Goal: Task Accomplishment & Management: Manage account settings

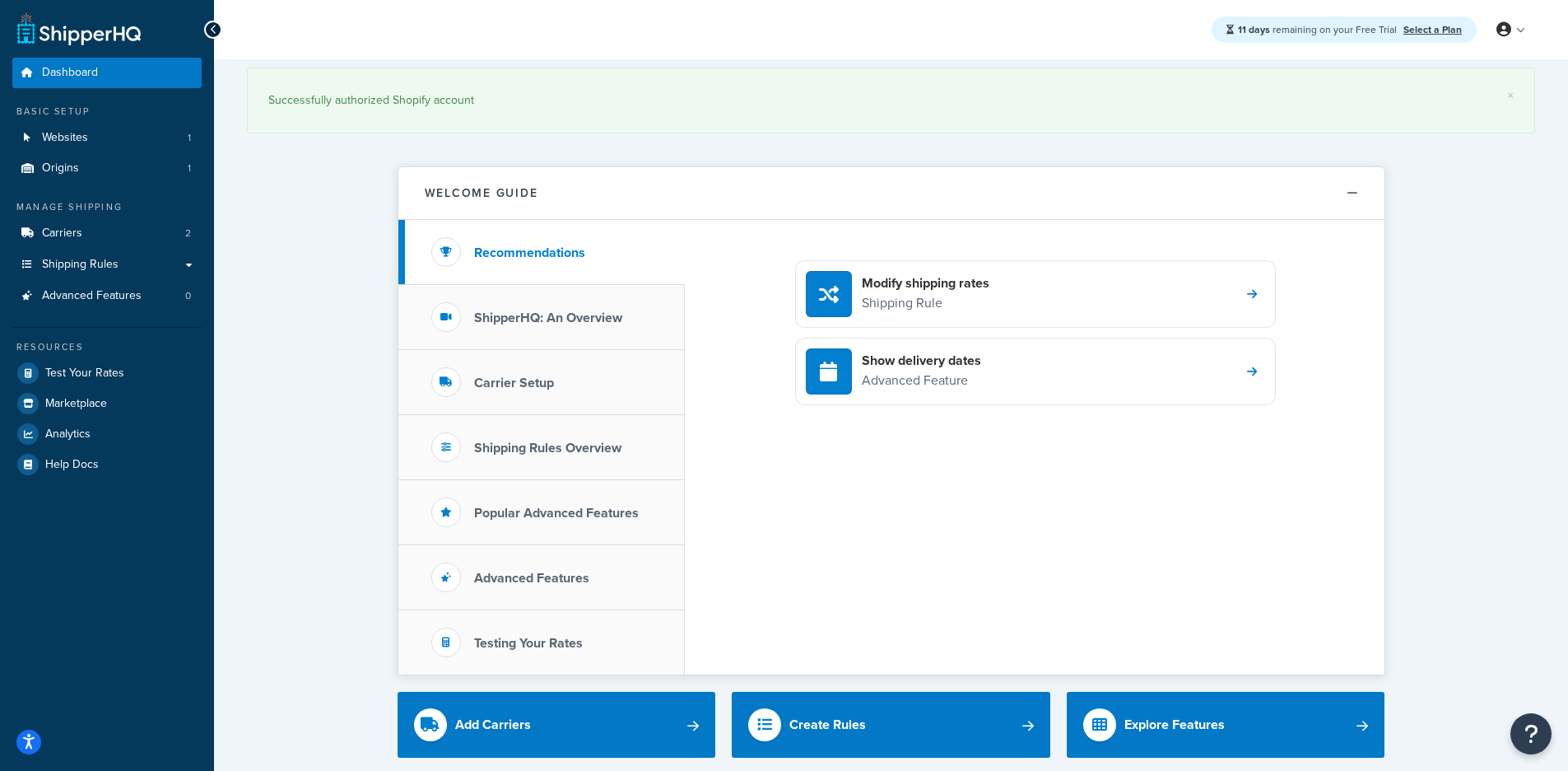
click at [816, 56] on div "11 days remaining on your Free Trial Select a Plan My Profile Billing Global Se…" at bounding box center [891, 30] width 1354 height 59
click at [76, 152] on link "Websites 1" at bounding box center [107, 138] width 189 height 31
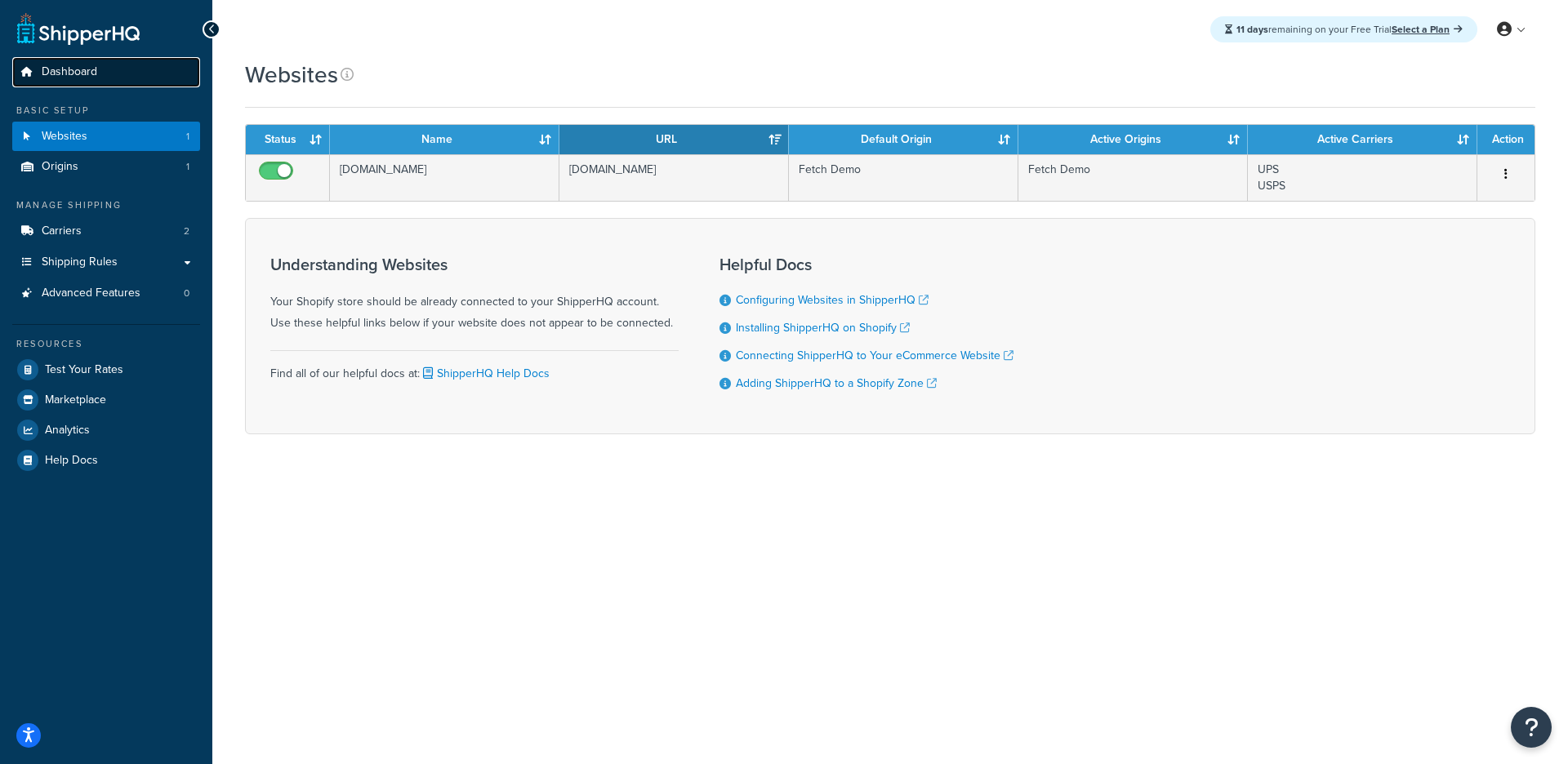
click at [87, 73] on span "Dashboard" at bounding box center [69, 72] width 56 height 14
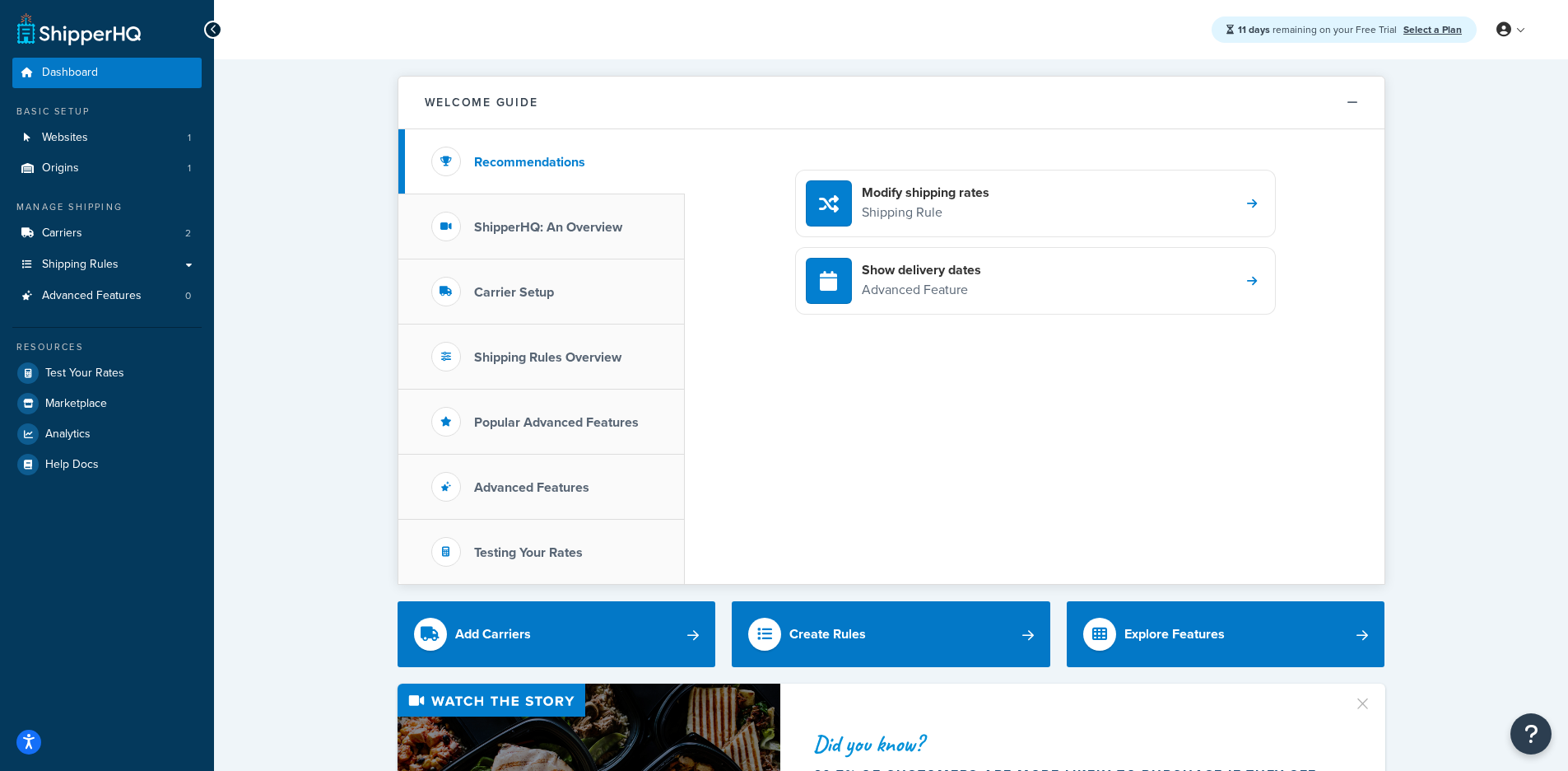
click at [465, 36] on div "11 days remaining on your Free Trial Select a Plan My Profile Billing Global Se…" at bounding box center [891, 30] width 1354 height 59
click at [1053, 39] on div "11 days remaining on your Free Trial Select a Plan My Profile Billing Global Se…" at bounding box center [891, 30] width 1354 height 59
click at [1089, 33] on div "11 days remaining on your Free Trial Select a Plan My Profile Billing Global Se…" at bounding box center [891, 30] width 1354 height 59
click at [904, 216] on p "Shipping Rule" at bounding box center [926, 213] width 128 height 22
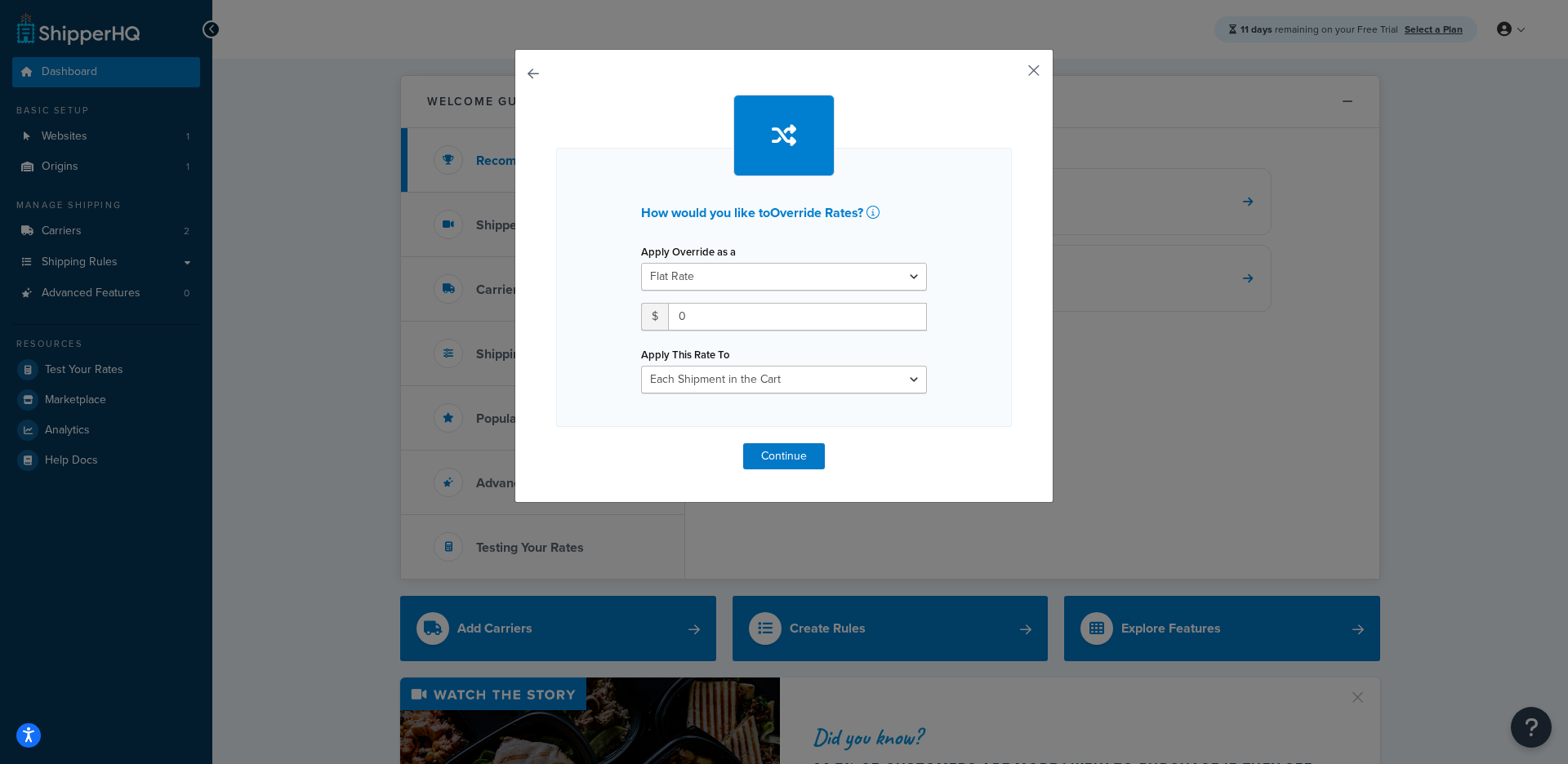
click at [1011, 74] on button "button" at bounding box center [1010, 76] width 4 height 4
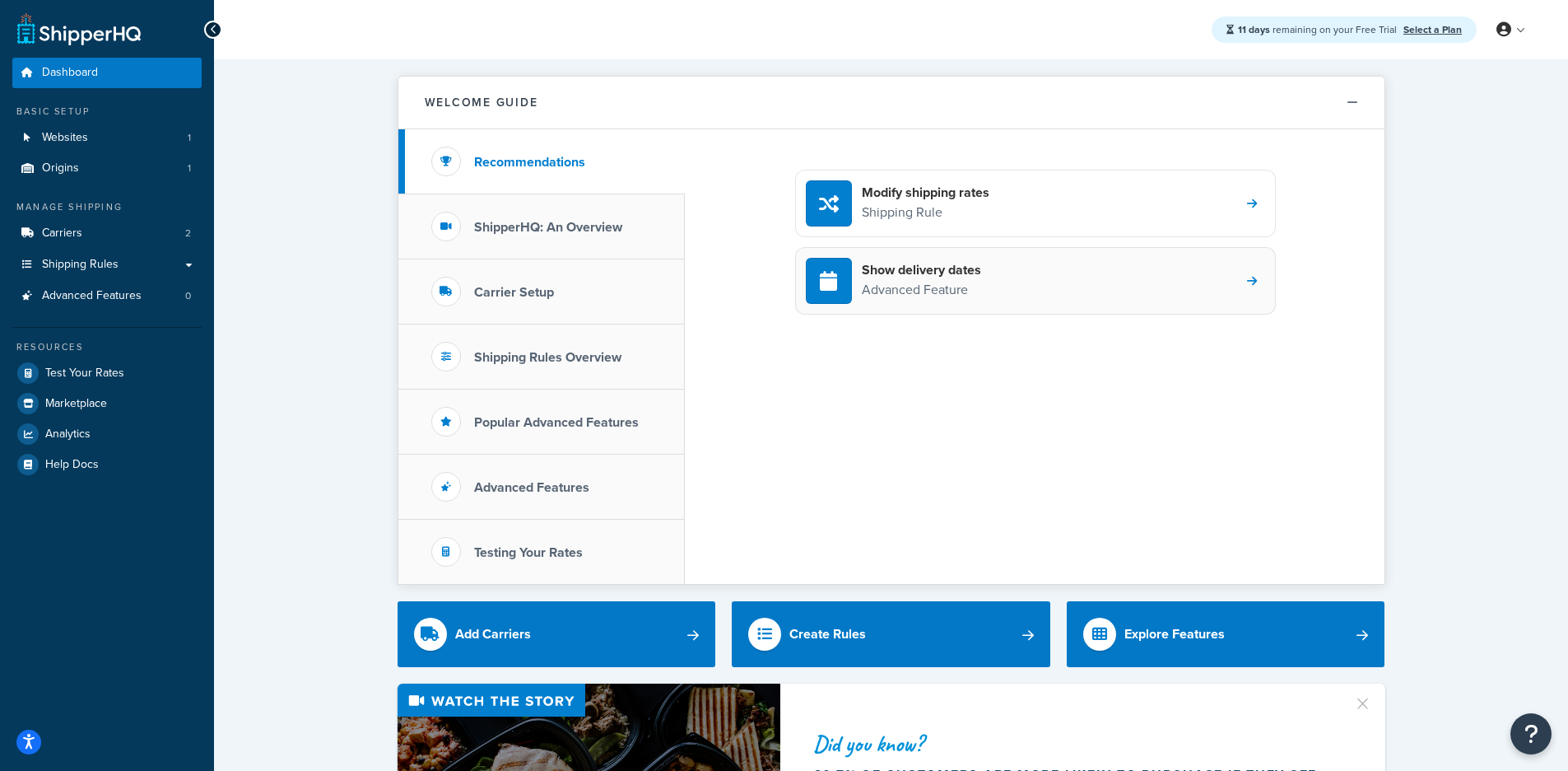
click at [993, 264] on div "Show delivery dates Advanced Feature" at bounding box center [1035, 281] width 480 height 68
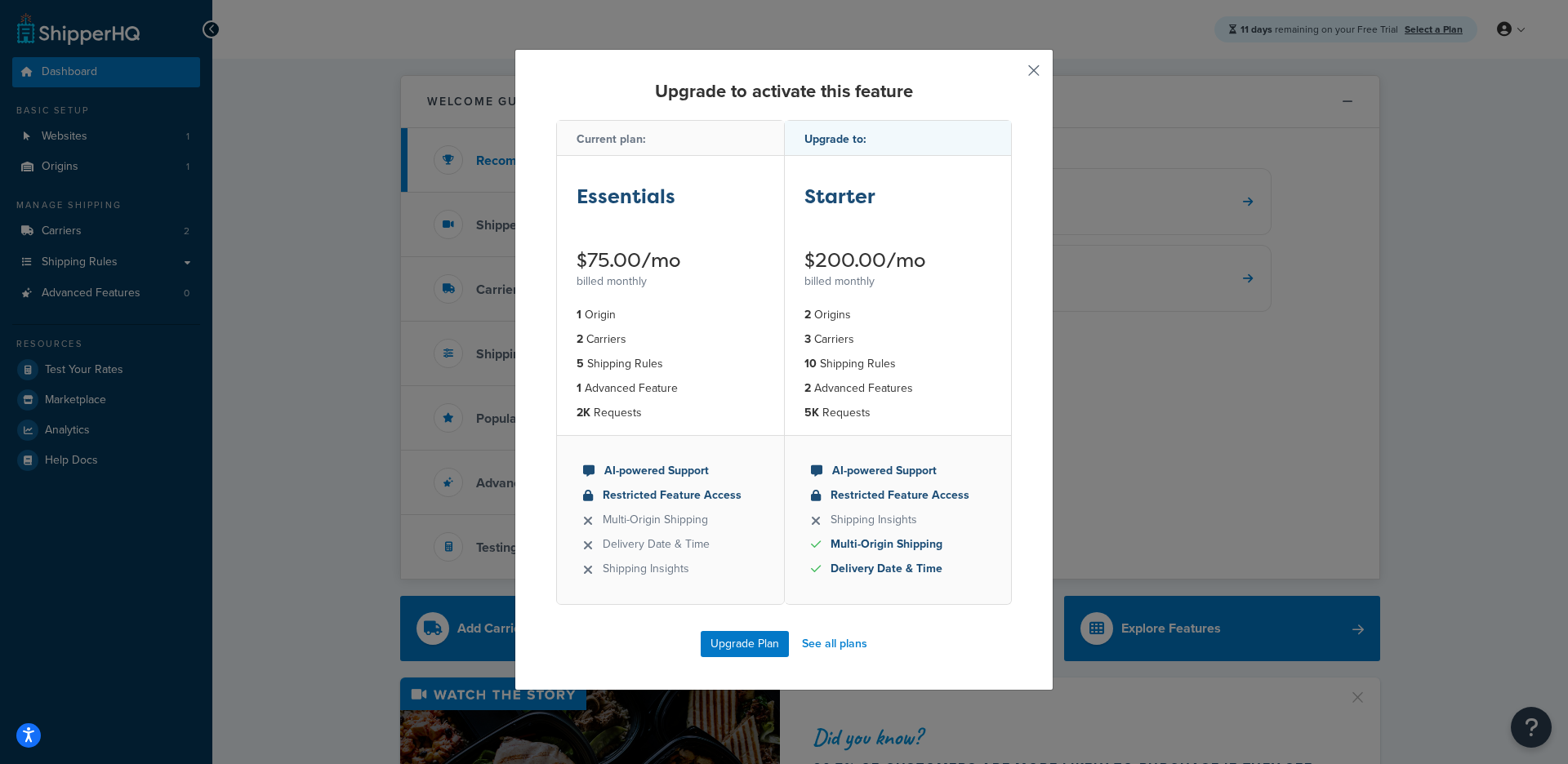
click at [1011, 77] on button "button" at bounding box center [1010, 76] width 4 height 4
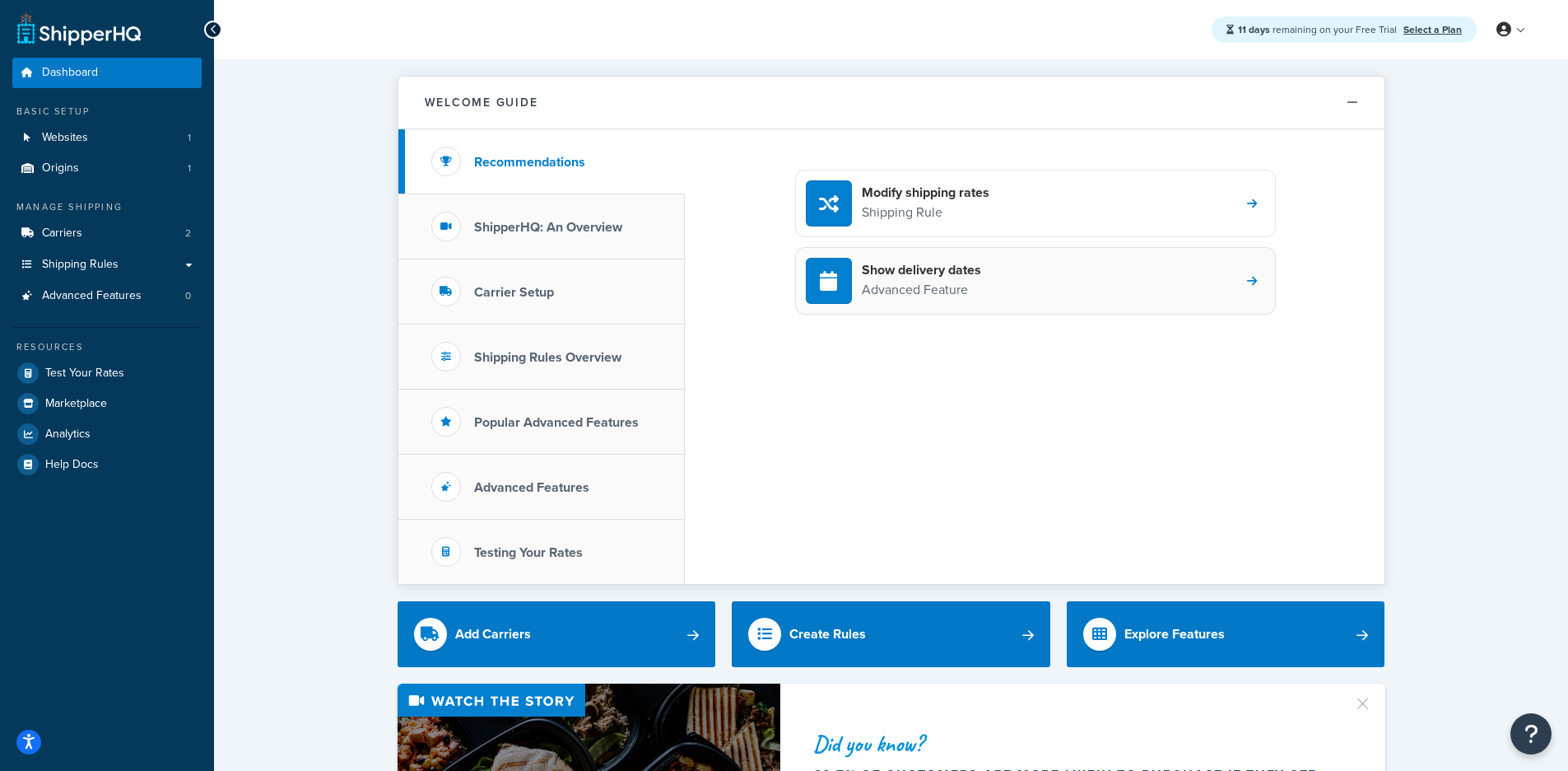
click at [980, 264] on h4 "Show delivery dates" at bounding box center [921, 270] width 119 height 18
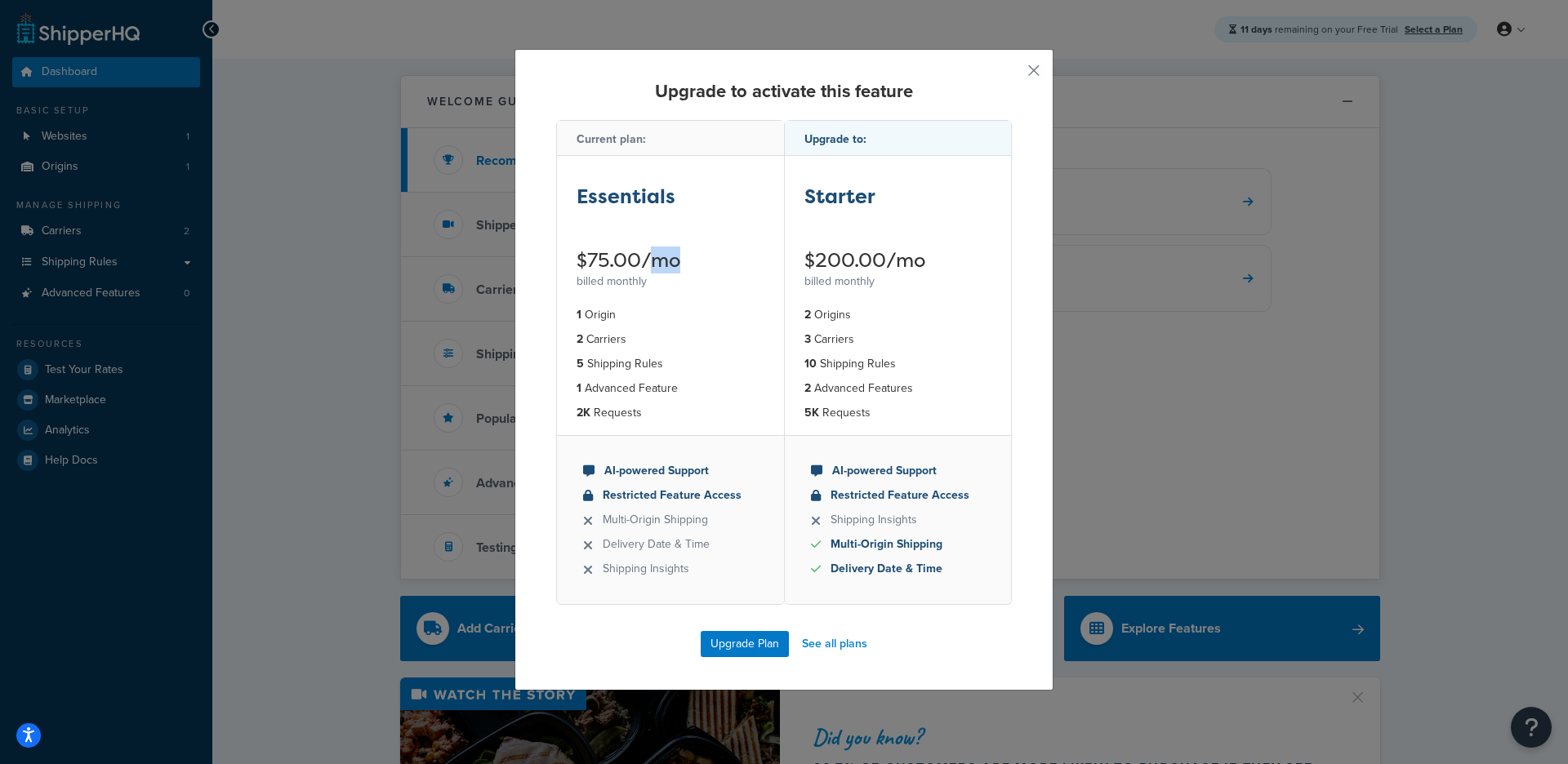
drag, startPoint x: 644, startPoint y: 254, endPoint x: 748, endPoint y: 264, distance: 104.5
click at [748, 264] on div "$75.00/mo" at bounding box center [670, 261] width 187 height 20
click at [722, 280] on div "billed monthly" at bounding box center [670, 281] width 187 height 22
drag, startPoint x: 680, startPoint y: 355, endPoint x: 601, endPoint y: 323, distance: 85.2
click at [605, 323] on ul "1 Origin 2 Carriers 5 Shipping Rules 1 Advanced Feature 2K Requests" at bounding box center [670, 364] width 227 height 142
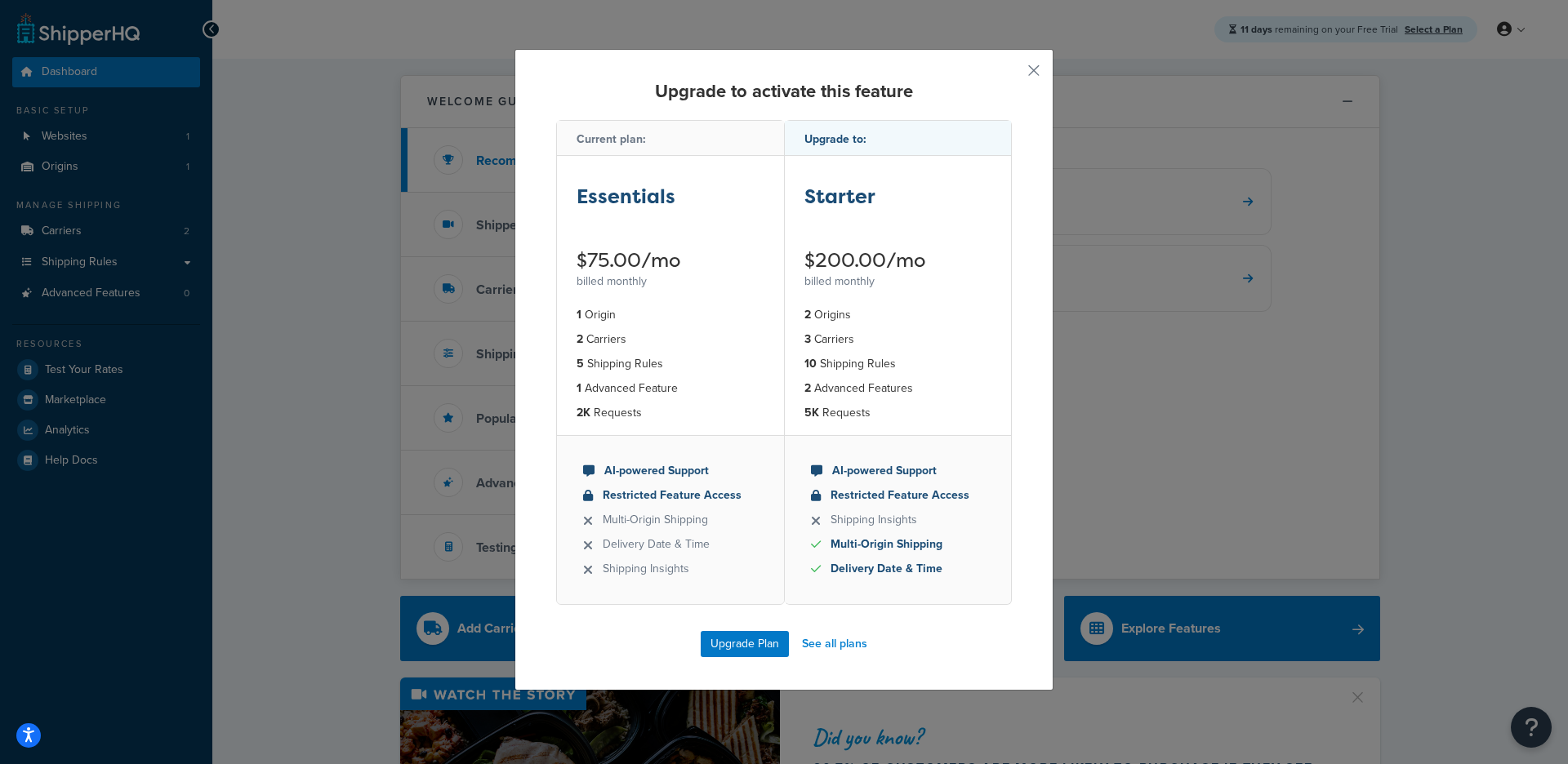
click at [600, 324] on li "1 Origin" at bounding box center [670, 315] width 187 height 18
drag, startPoint x: 592, startPoint y: 329, endPoint x: 630, endPoint y: 339, distance: 39.3
click at [630, 339] on ul "1 Origin 2 Carriers 5 Shipping Rules 1 Advanced Feature 2K Requests" at bounding box center [670, 364] width 227 height 142
click at [630, 339] on li "2 Carriers" at bounding box center [670, 340] width 187 height 18
drag, startPoint x: 600, startPoint y: 370, endPoint x: 588, endPoint y: 372, distance: 12.2
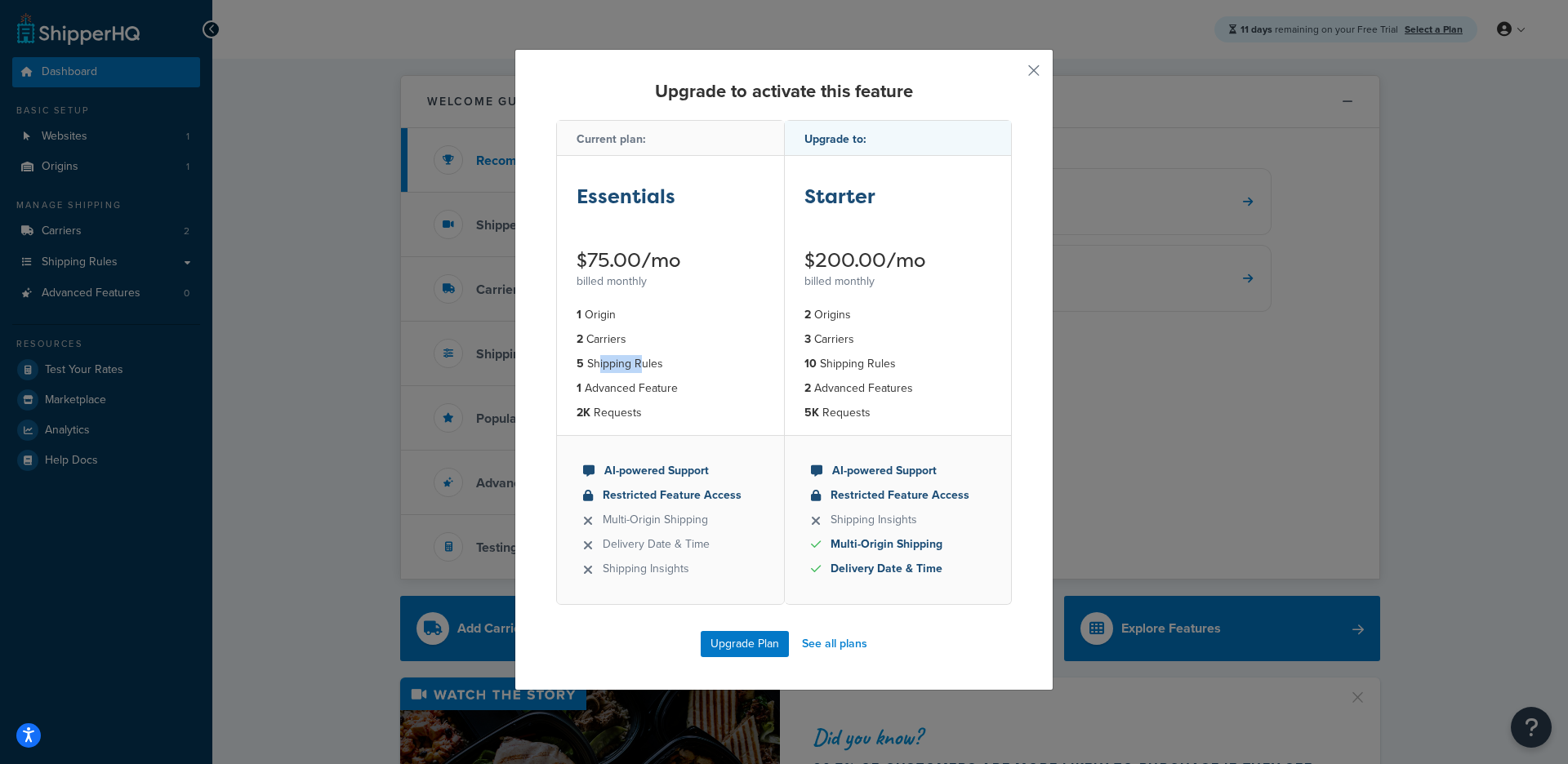
click at [588, 372] on li "5 Shipping Rules" at bounding box center [670, 364] width 187 height 18
click at [578, 372] on li "5 Shipping Rules" at bounding box center [670, 364] width 187 height 18
click at [607, 373] on li "5 Shipping Rules" at bounding box center [670, 364] width 187 height 18
click at [616, 373] on li "5 Shipping Rules" at bounding box center [670, 364] width 187 height 18
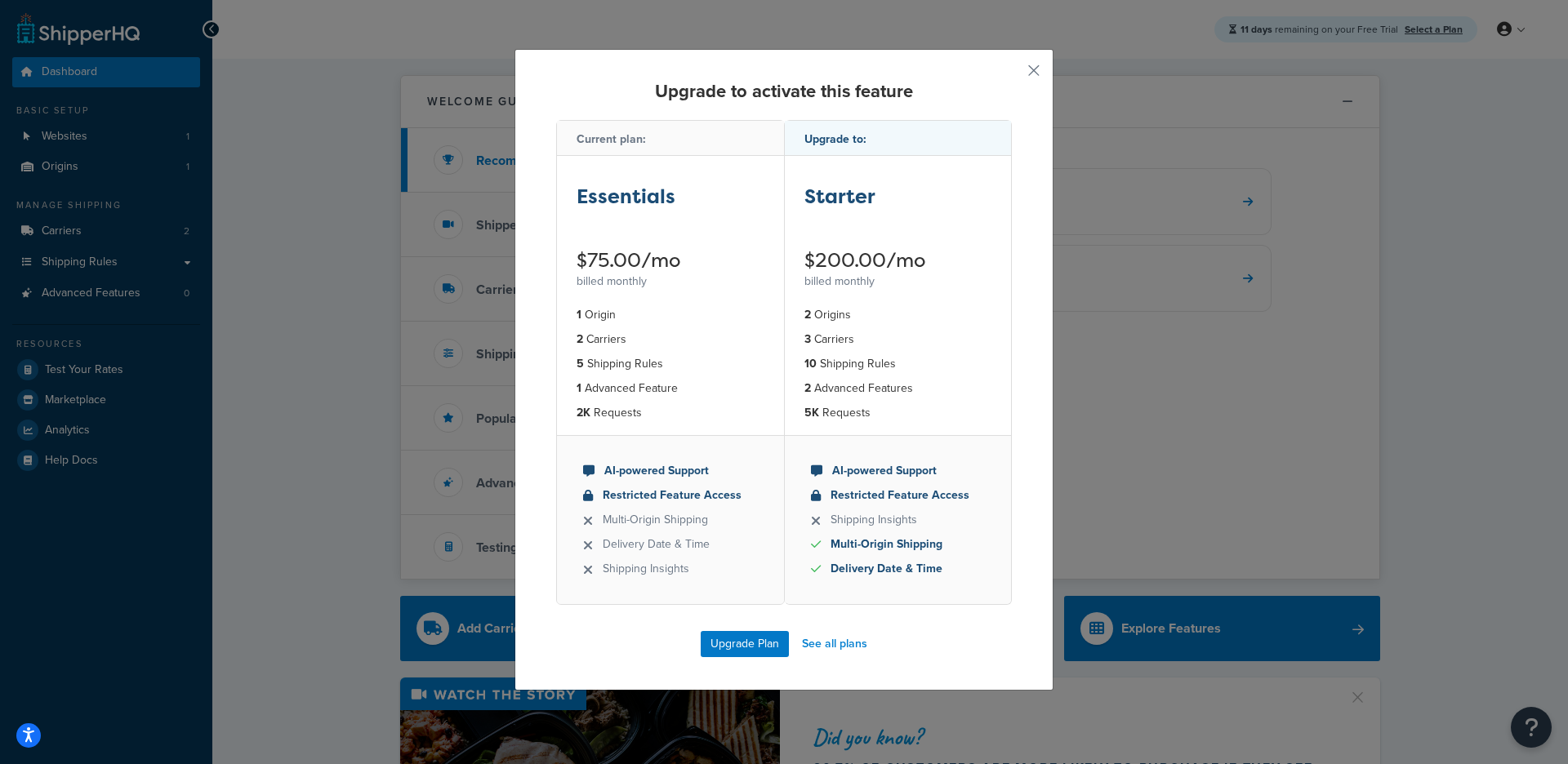
click at [616, 402] on ul "1 Origin 2 Carriers 5 Shipping Rules 1 Advanced Feature 2K Requests" at bounding box center [670, 364] width 227 height 142
drag, startPoint x: 619, startPoint y: 422, endPoint x: 605, endPoint y: 417, distance: 14.9
click at [615, 422] on ul "1 Origin 2 Carriers 5 Shipping Rules 1 Advanced Feature 2K Requests" at bounding box center [670, 364] width 227 height 142
click at [1011, 74] on button "button" at bounding box center [1010, 76] width 4 height 4
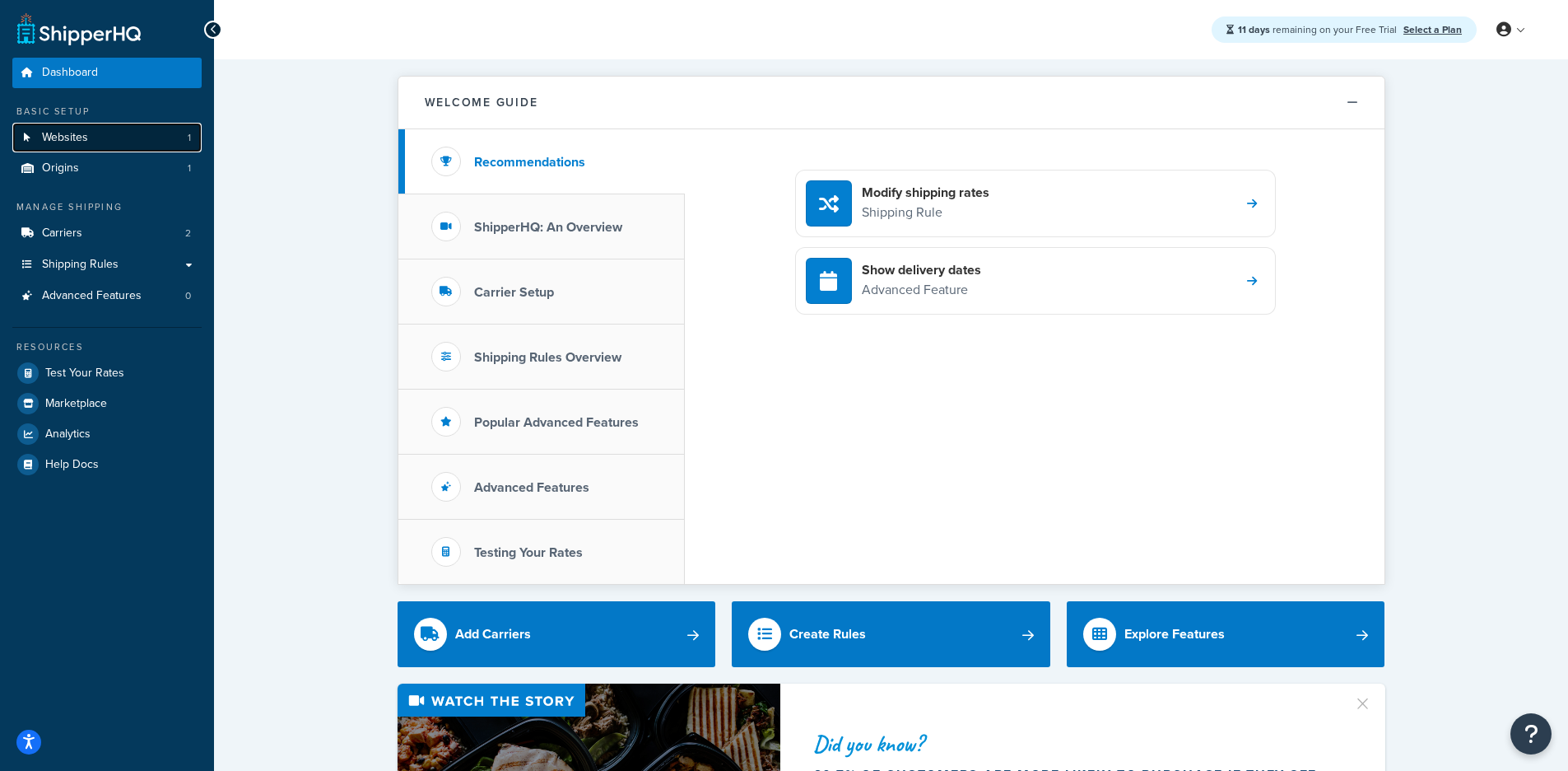
click at [94, 134] on link "Websites 1" at bounding box center [107, 138] width 189 height 31
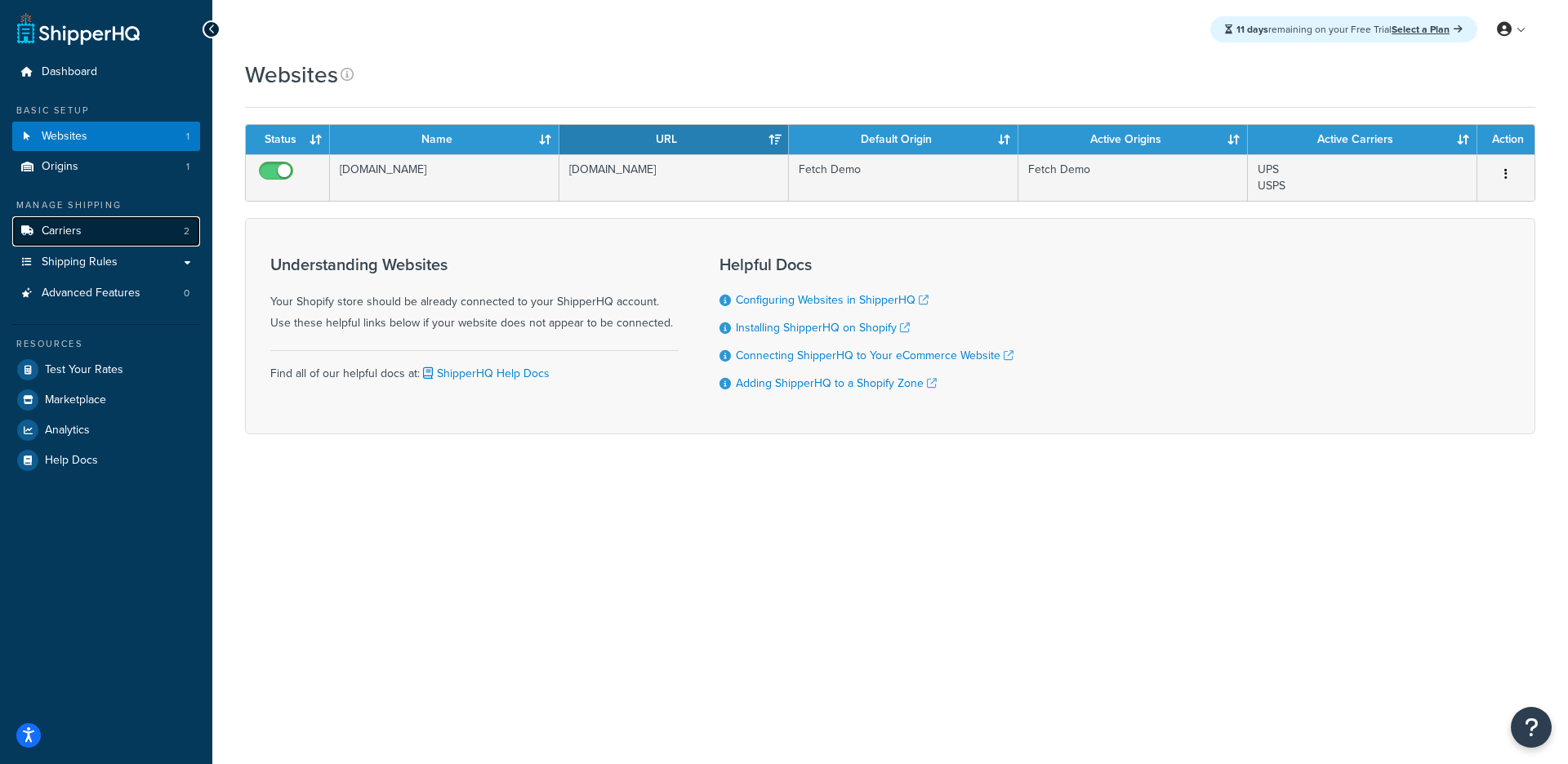
click at [127, 234] on link "Carriers 2" at bounding box center [106, 231] width 187 height 30
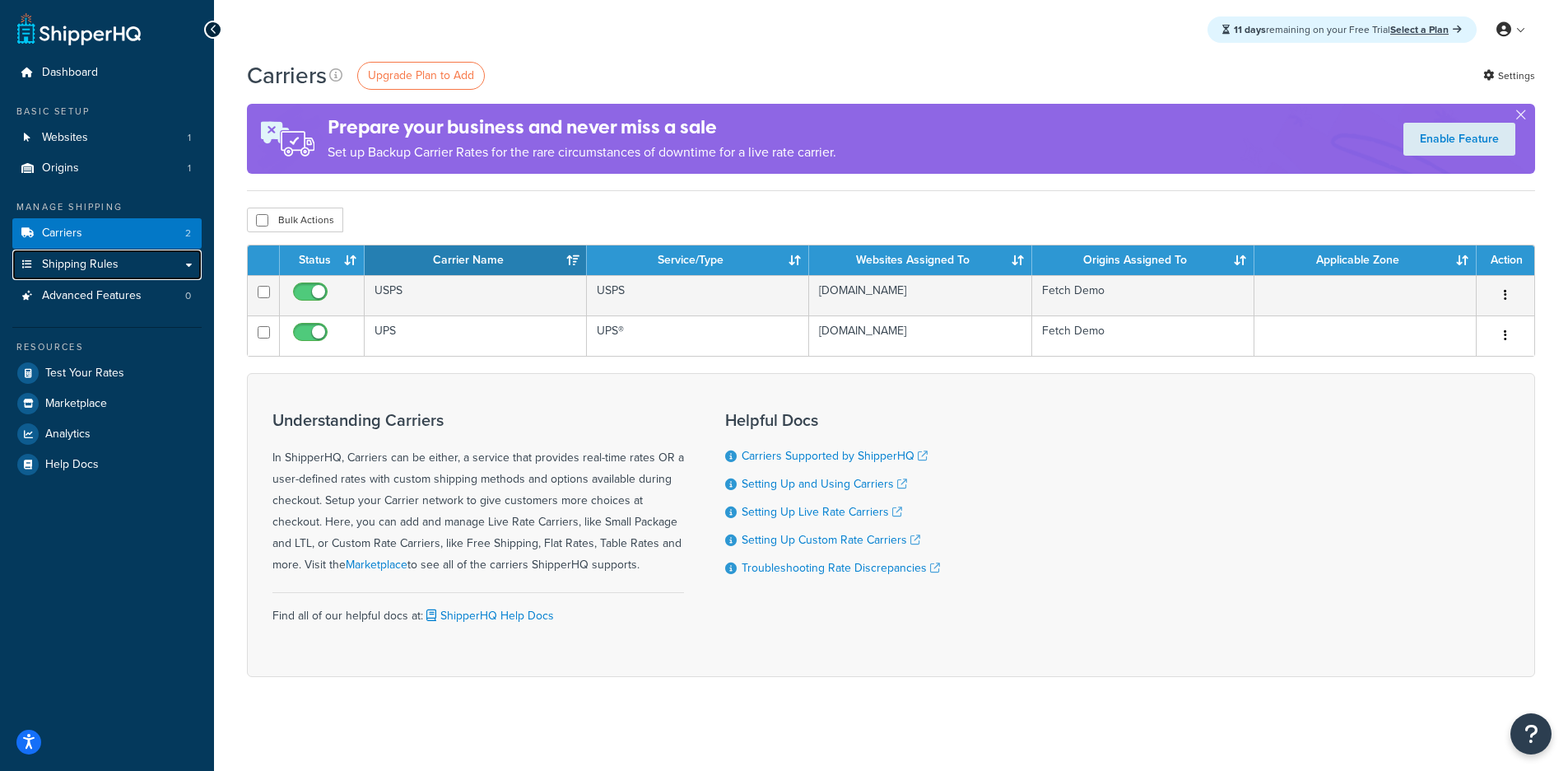
click at [133, 264] on link "Shipping Rules" at bounding box center [107, 264] width 189 height 31
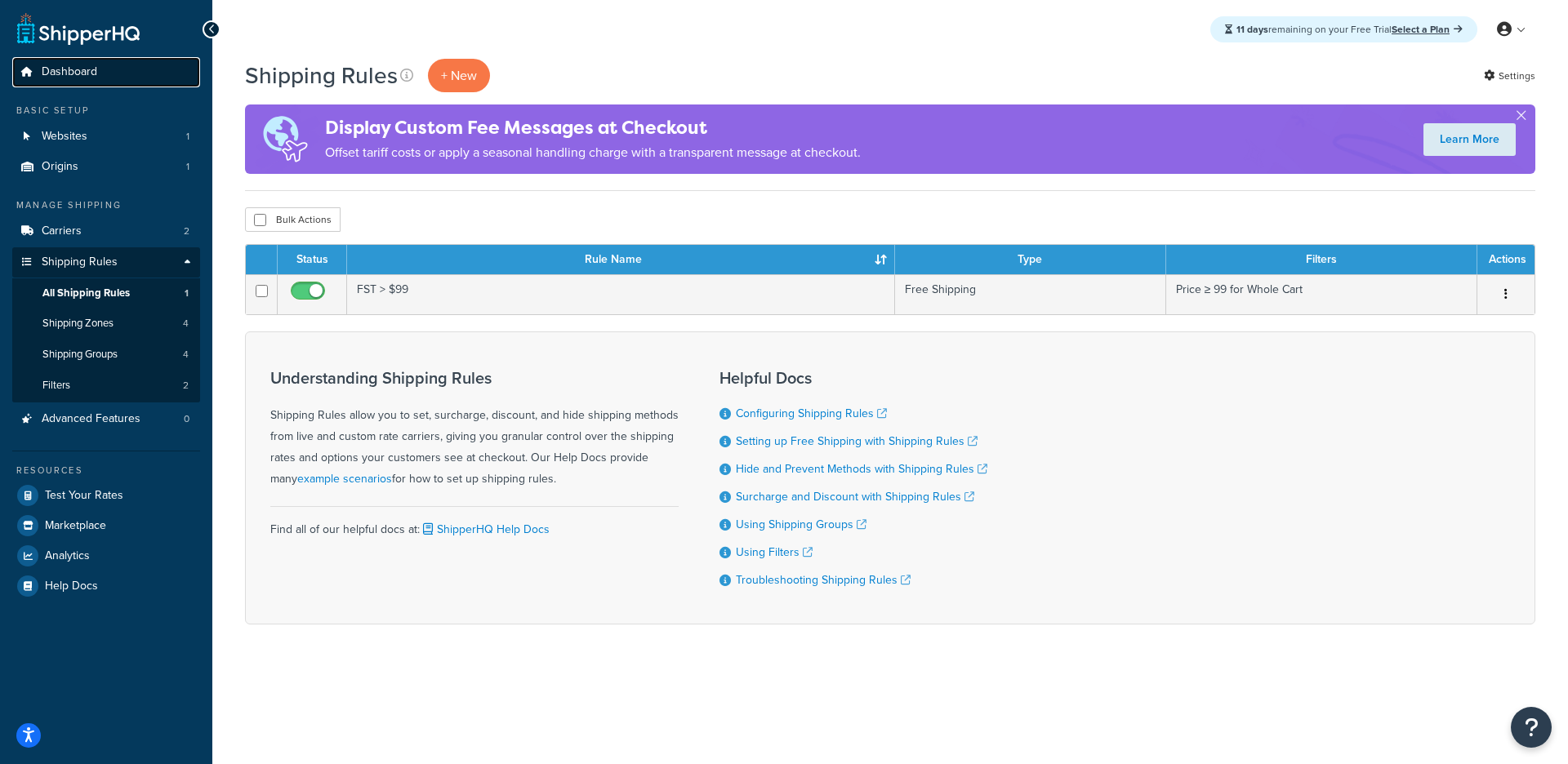
click at [84, 61] on link "Dashboard" at bounding box center [106, 72] width 187 height 30
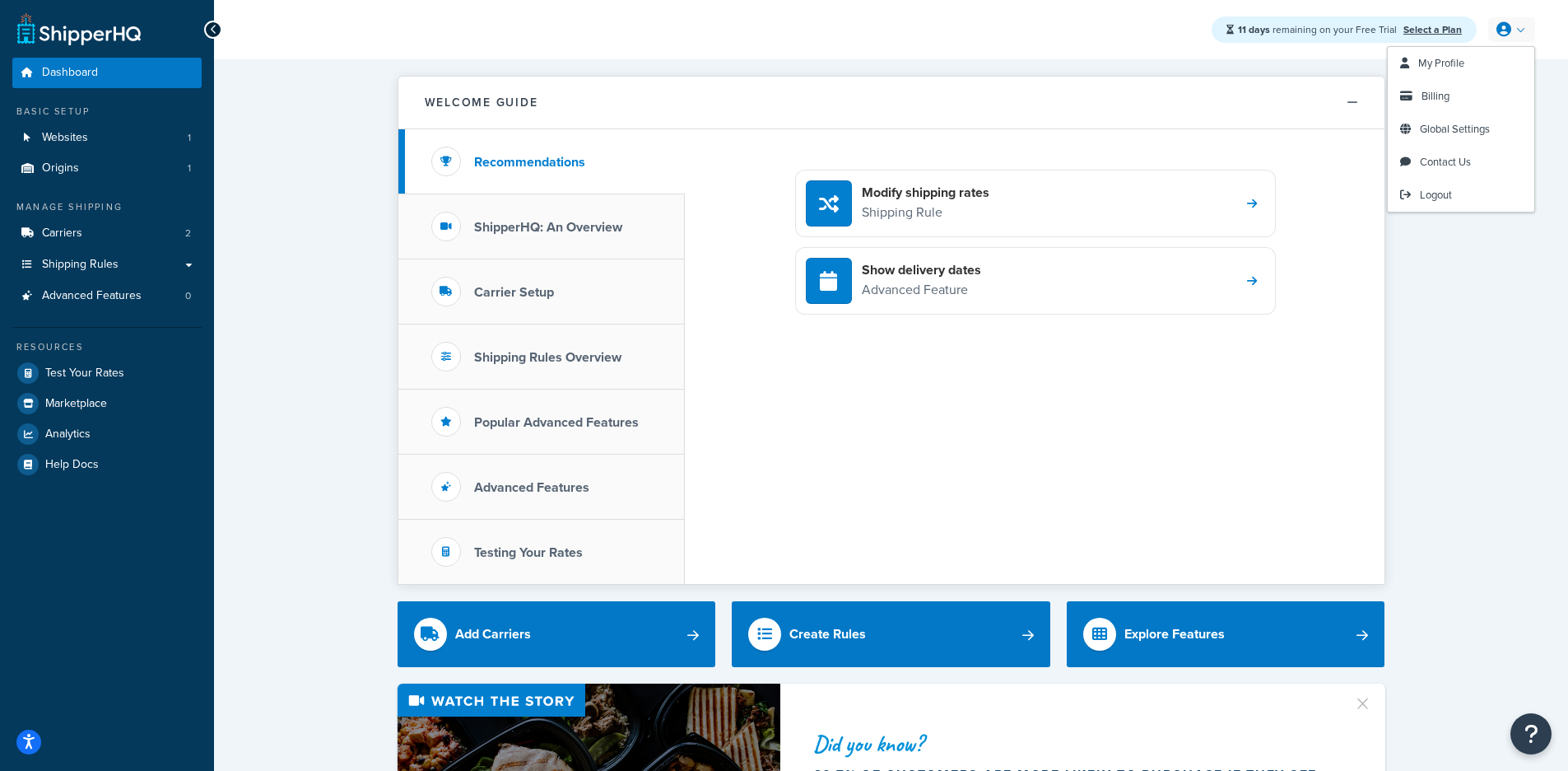
click at [1505, 28] on icon at bounding box center [1503, 30] width 15 height 15
click at [1445, 61] on span "My Profile" at bounding box center [1441, 63] width 46 height 16
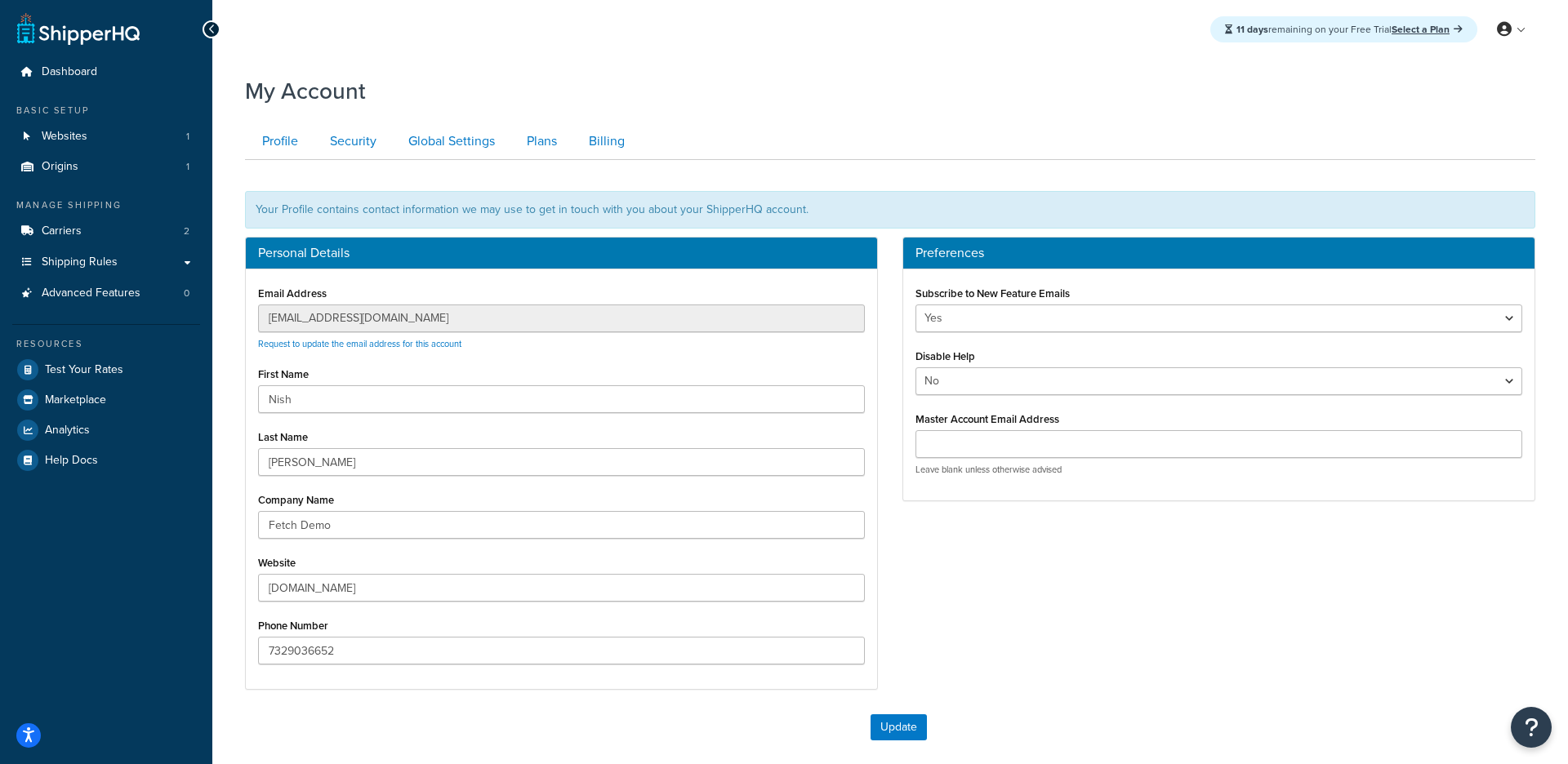
click at [1016, 10] on div "11 days remaining on your Free Trial Select a Plan My Profile Billing Global Se…" at bounding box center [889, 29] width 1355 height 59
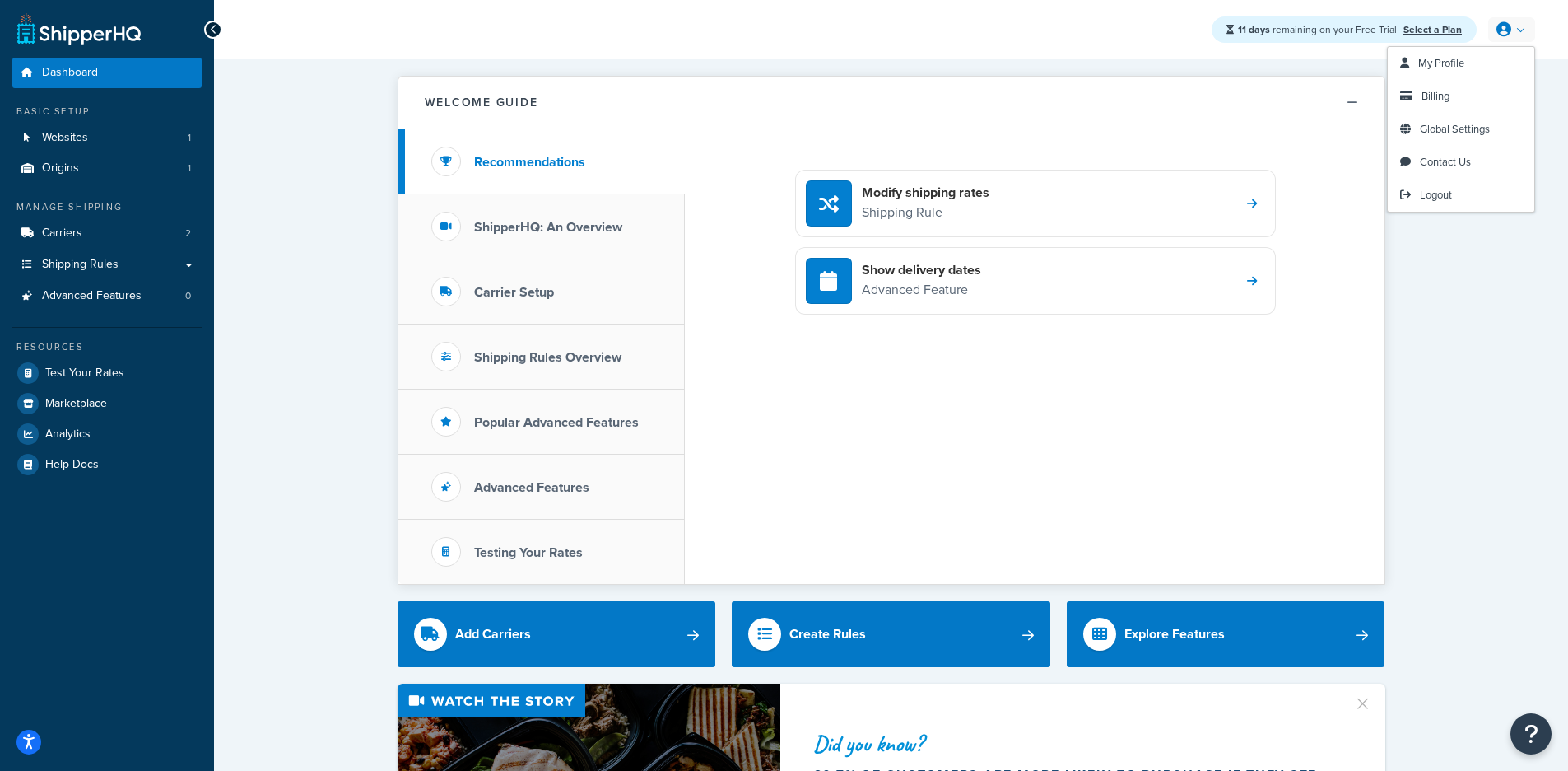
click at [1505, 25] on icon at bounding box center [1503, 30] width 15 height 15
click at [1413, 199] on link "Logout" at bounding box center [1461, 194] width 147 height 32
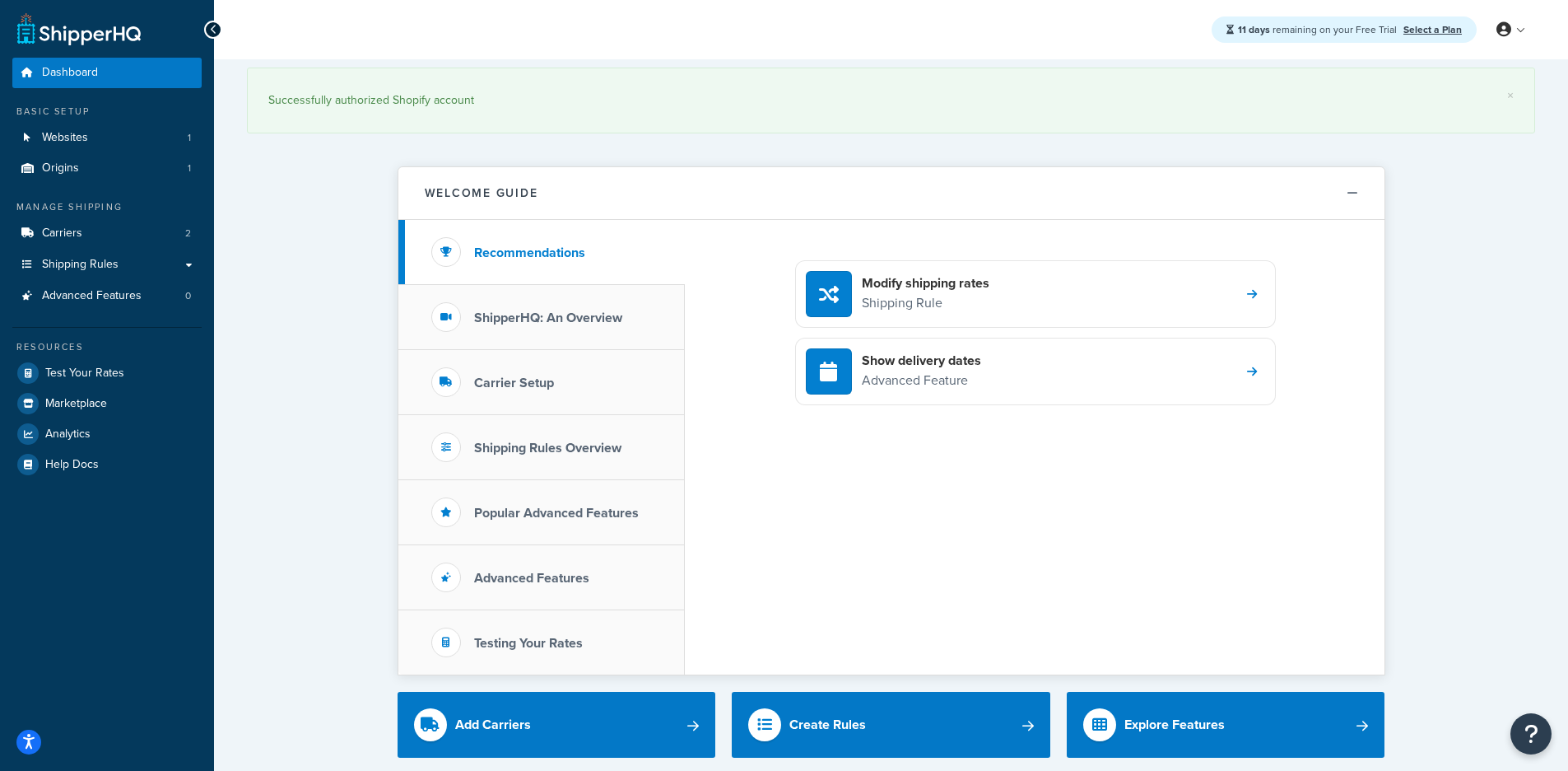
click at [747, 251] on div "Modify shipping rates Shipping Rule Show delivery dates Advanced Feature" at bounding box center [1035, 447] width 700 height 455
click at [852, 487] on div "Modify shipping rates Shipping Rule Show delivery dates Advanced Feature" at bounding box center [1035, 447] width 700 height 455
